Goal: Check status: Check status

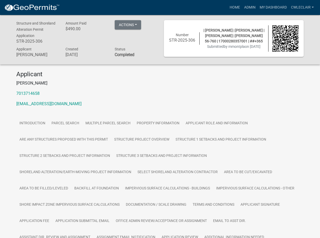
click at [23, 7] on img at bounding box center [31, 8] width 55 height 8
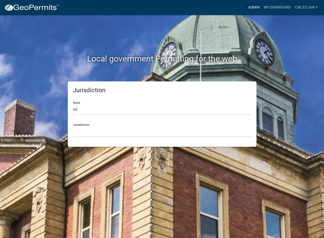
click at [256, 7] on link "Admin" at bounding box center [254, 8] width 16 height 10
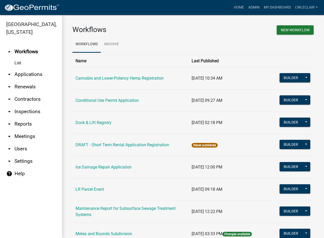
click at [24, 76] on link "arrow_drop_down Applications" at bounding box center [31, 74] width 62 height 12
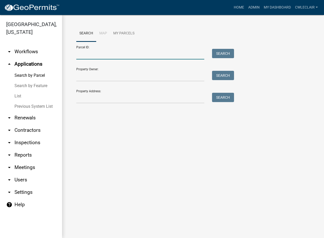
click at [101, 57] on input "Parcel ID:" at bounding box center [140, 54] width 128 height 11
type input "17000280357001"
click at [221, 52] on button "Search" at bounding box center [223, 53] width 22 height 9
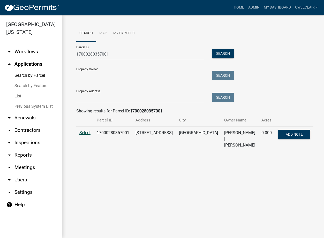
click at [82, 135] on span "Select" at bounding box center [84, 132] width 11 height 5
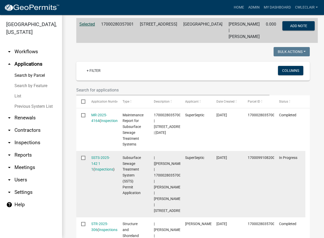
scroll to position [118, 0]
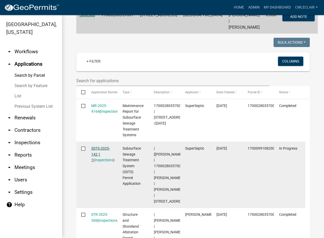
click at [99, 146] on link "SSTS-2025-142 1 1" at bounding box center [100, 154] width 19 height 16
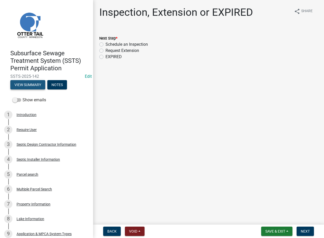
click at [27, 86] on button "View Summary" at bounding box center [27, 84] width 35 height 9
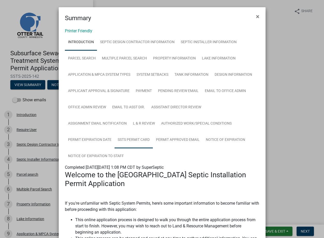
click at [128, 139] on link "SSTS Permit Card" at bounding box center [134, 140] width 38 height 17
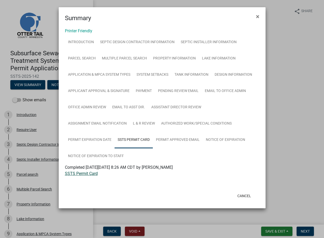
click at [87, 174] on link "SSTS Permit Card" at bounding box center [81, 173] width 33 height 5
click at [259, 17] on button "×" at bounding box center [258, 16] width 12 height 14
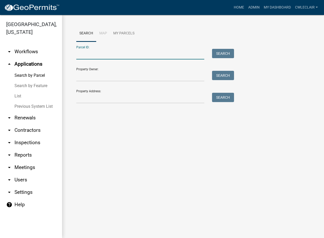
click at [80, 57] on input "Parcel ID:" at bounding box center [140, 54] width 128 height 11
type input "17000280357001"
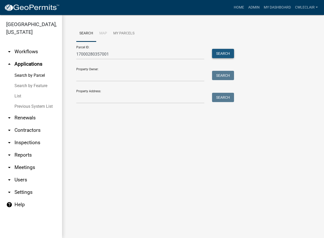
click at [217, 56] on button "Search" at bounding box center [223, 53] width 22 height 9
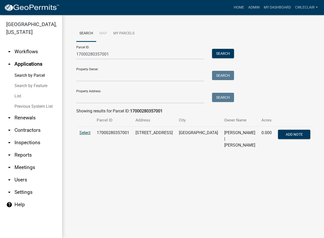
click at [84, 131] on span "Select" at bounding box center [84, 132] width 11 height 5
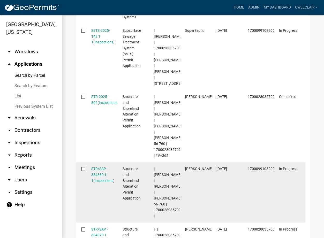
scroll to position [265, 0]
